Goal: Information Seeking & Learning: Learn about a topic

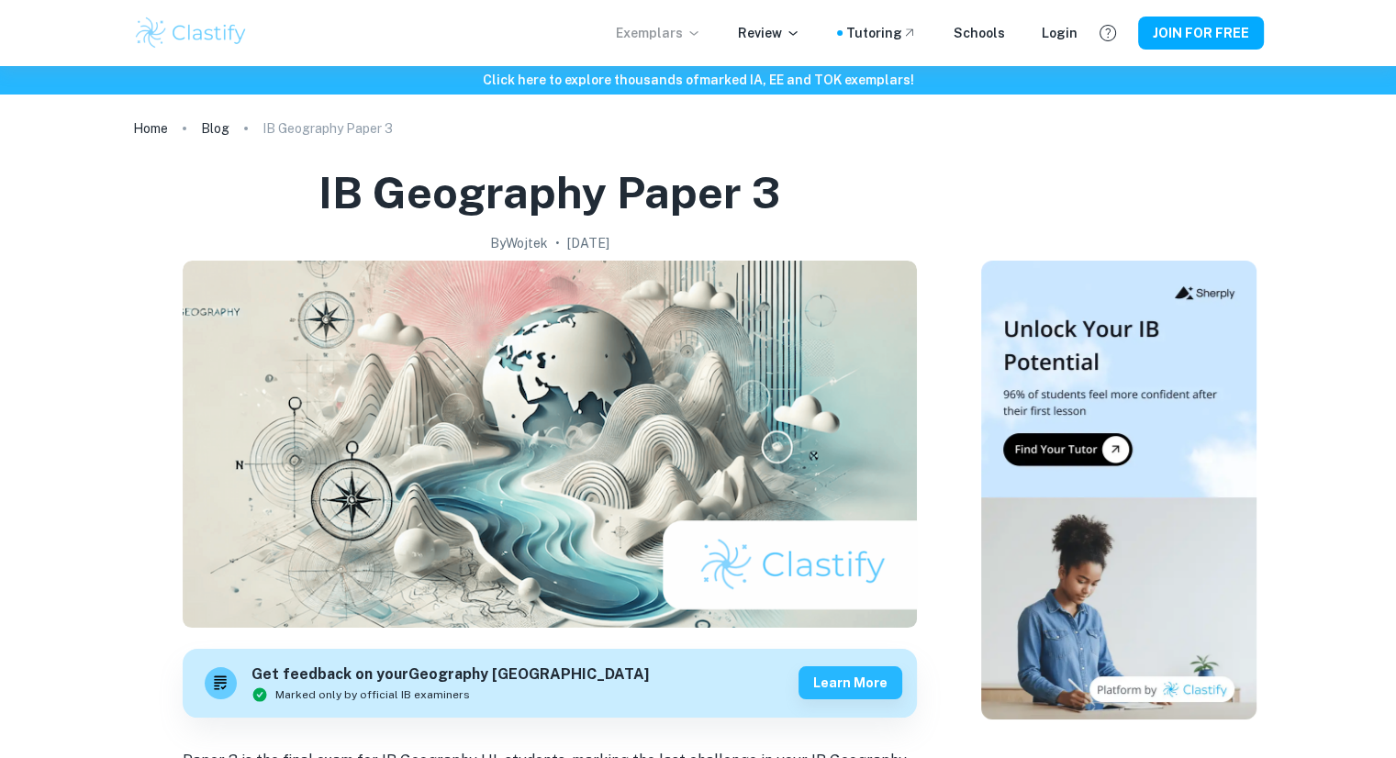
click at [692, 31] on p "Exemplars" at bounding box center [658, 33] width 85 height 20
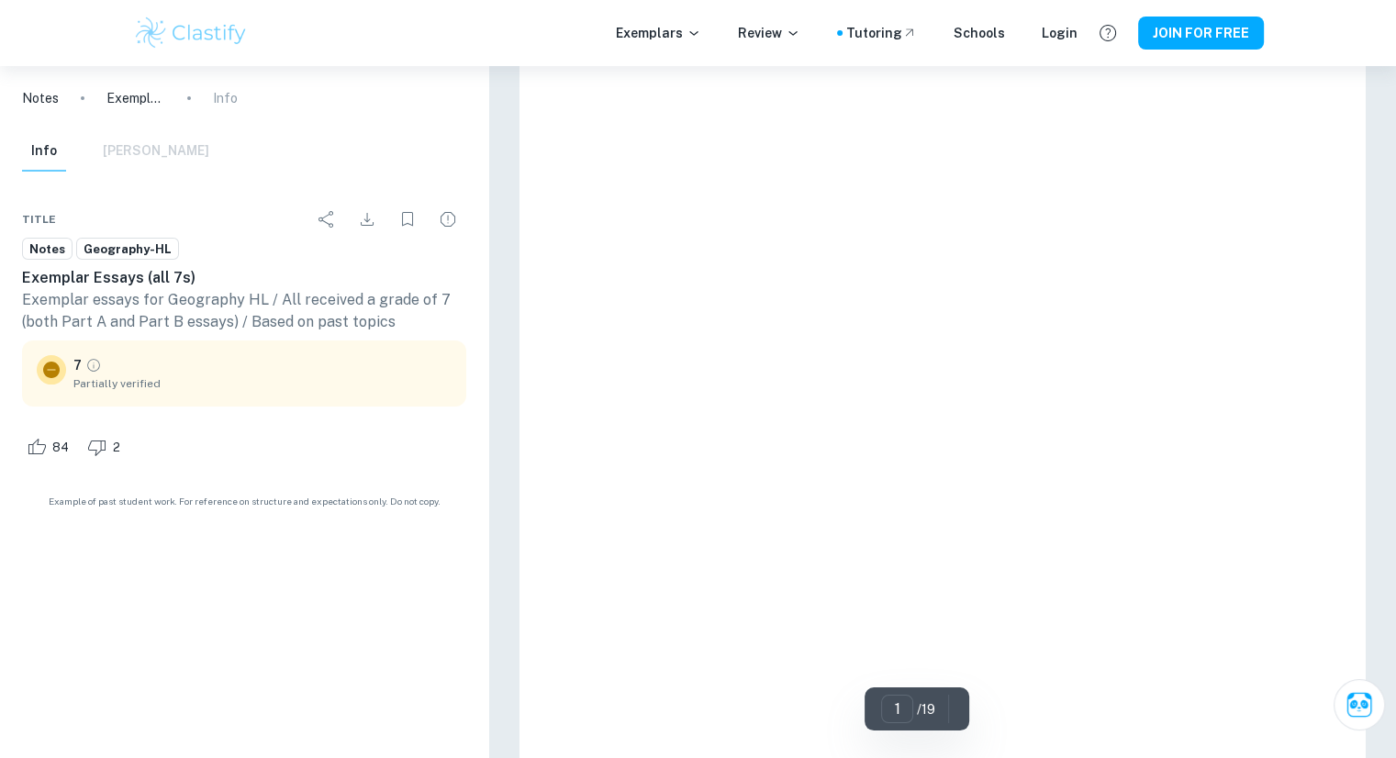
scroll to position [66, 0]
